Goal: Information Seeking & Learning: Check status

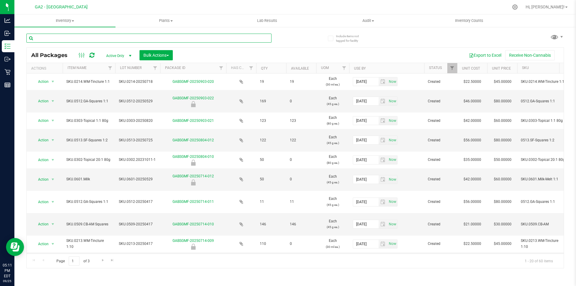
click at [118, 39] on input "text" at bounding box center [148, 38] width 245 height 9
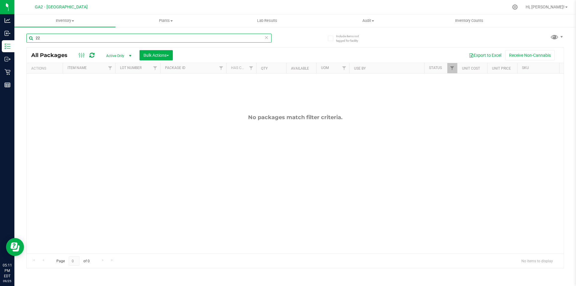
type input "2"
type input "202.UN"
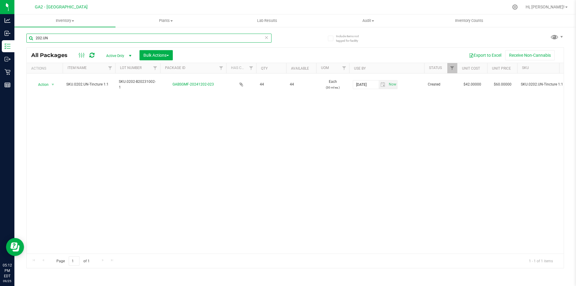
drag, startPoint x: 64, startPoint y: 39, endPoint x: 28, endPoint y: 35, distance: 36.0
click at [28, 35] on input "202.UN" at bounding box center [148, 38] width 245 height 9
type input "2"
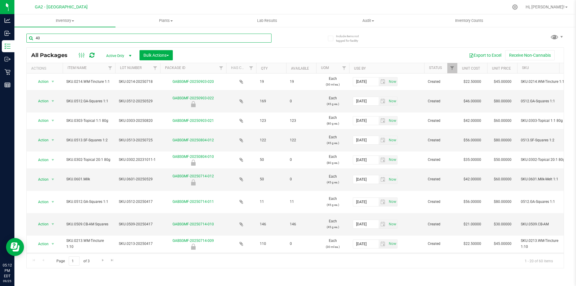
type input "404"
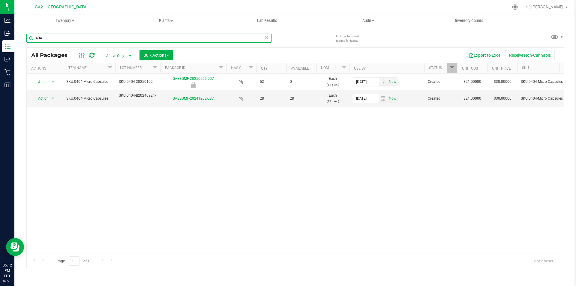
drag, startPoint x: 71, startPoint y: 38, endPoint x: 17, endPoint y: 36, distance: 53.5
click at [17, 36] on div "Include items not tagged for facility 404 All Packages Active Only Active Only …" at bounding box center [295, 117] width 562 height 183
type input "3"
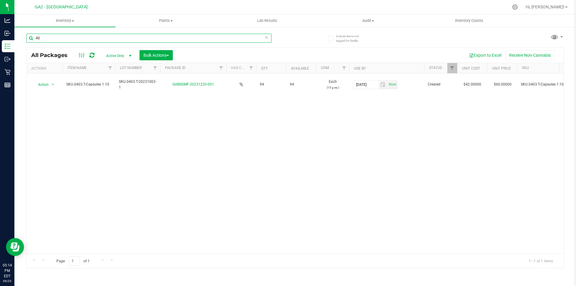
type input "4"
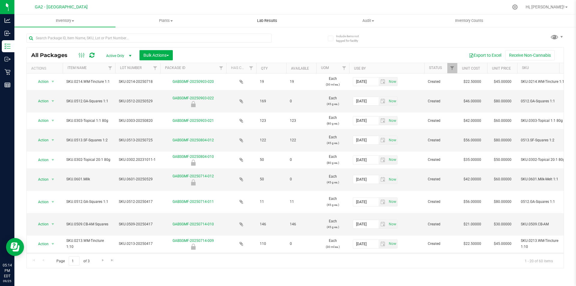
click at [270, 22] on span "Lab Results" at bounding box center [267, 20] width 36 height 5
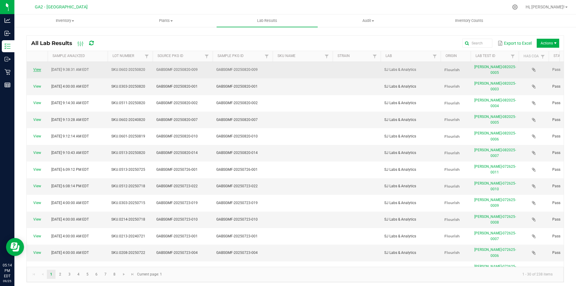
click at [34, 68] on link "View" at bounding box center [37, 70] width 8 height 4
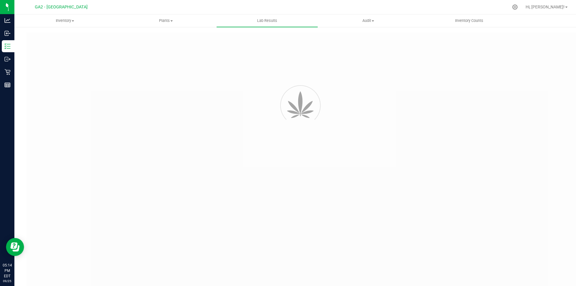
type input "GABSGMF-20250820-009"
type input "[PERSON_NAME]-082025-0005"
type input "GABSGMF-20250820-009"
type input "[DATE] 9:38 AM"
type input "[DATE]"
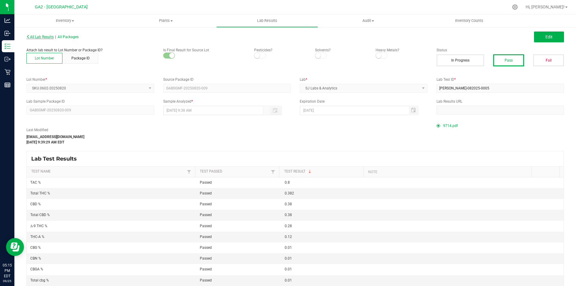
click at [43, 37] on span "All Lab Results" at bounding box center [39, 37] width 27 height 4
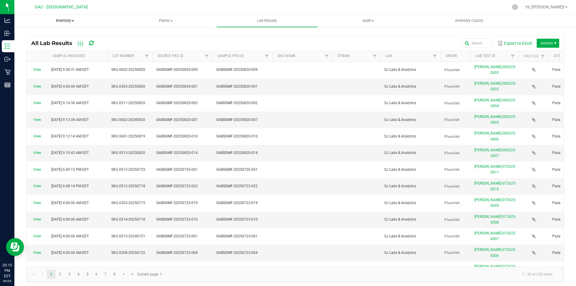
click at [71, 22] on span "Inventory" at bounding box center [65, 20] width 101 height 5
click at [52, 42] on span "All inventory" at bounding box center [34, 43] width 41 height 5
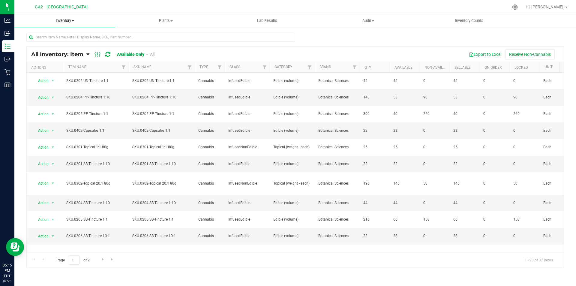
click at [65, 19] on span "Inventory" at bounding box center [64, 20] width 101 height 5
click at [48, 50] on span "Waste log" at bounding box center [32, 50] width 36 height 5
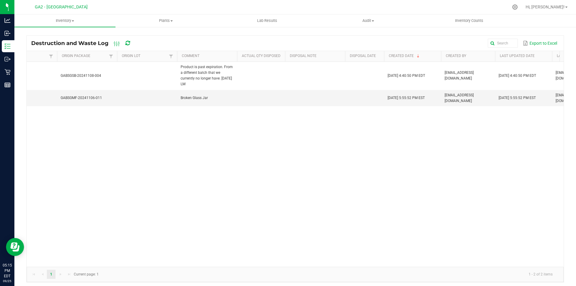
scroll to position [0, 156]
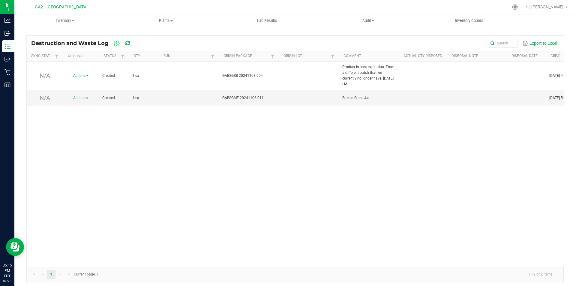
click at [122, 183] on div "N/A Actions Created 1 ea GABSGSB-20241108-004 Product is past expiration. From …" at bounding box center [295, 164] width 537 height 205
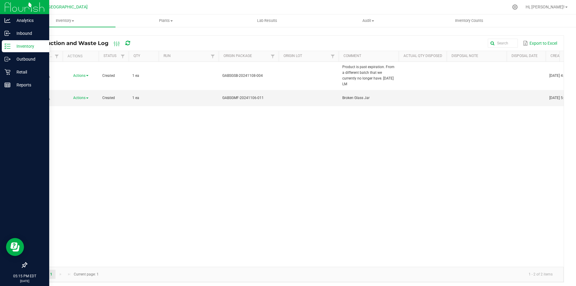
click at [11, 45] on p "Inventory" at bounding box center [29, 46] width 36 height 7
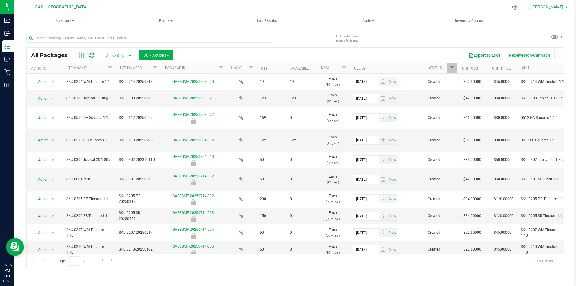
click at [560, 5] on span "Hi, [PERSON_NAME]!" at bounding box center [545, 7] width 39 height 5
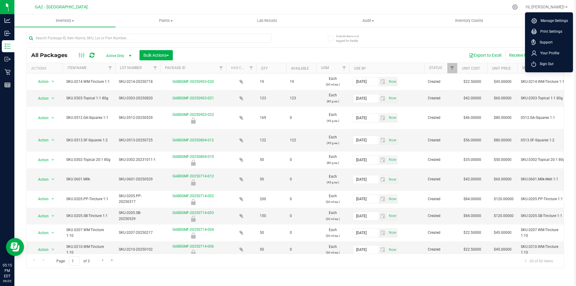
click at [395, 38] on div "All Packages Active Only Active Only Lab Samples Locked All Bulk Actions Add to…" at bounding box center [295, 148] width 538 height 240
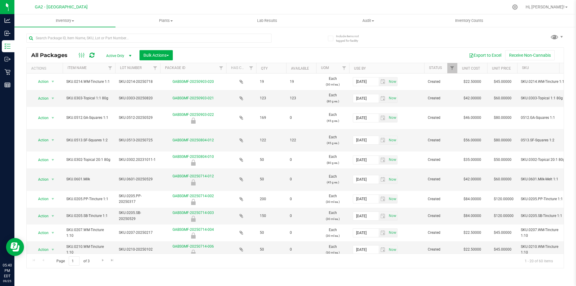
click at [474, 36] on div "All Packages Active Only Active Only Lab Samples Locked All Bulk Actions Add to…" at bounding box center [295, 148] width 538 height 240
